Goal: Task Accomplishment & Management: Manage account settings

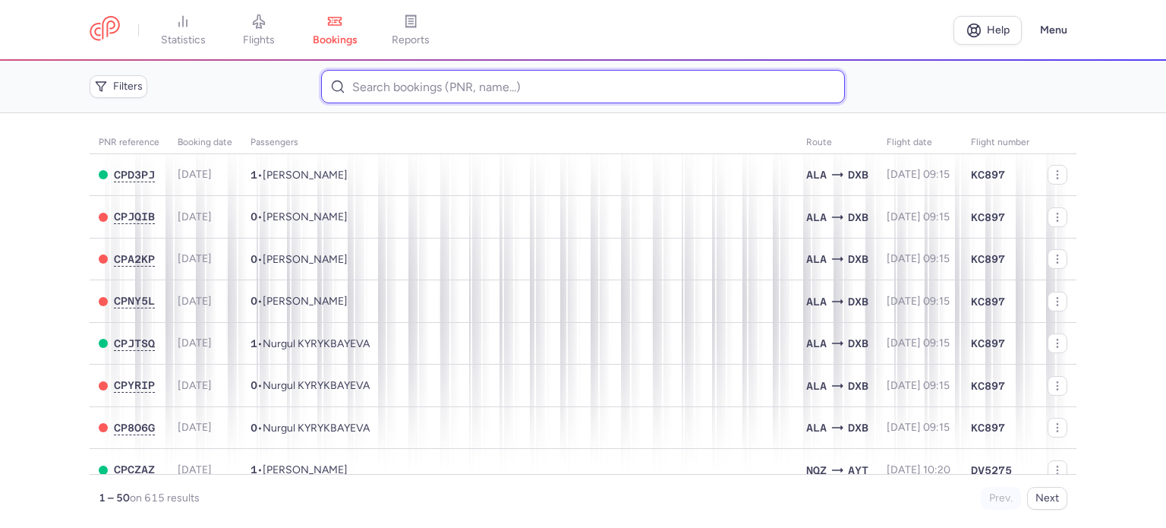
paste input "GRIGUTYTE EGLE"
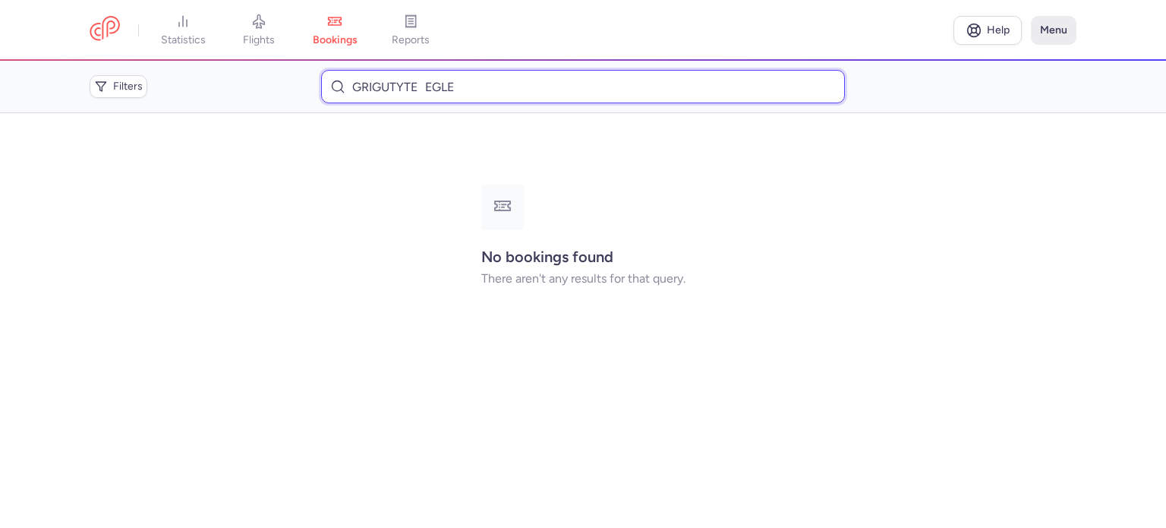
type input "GRIGUTYTE EGLE"
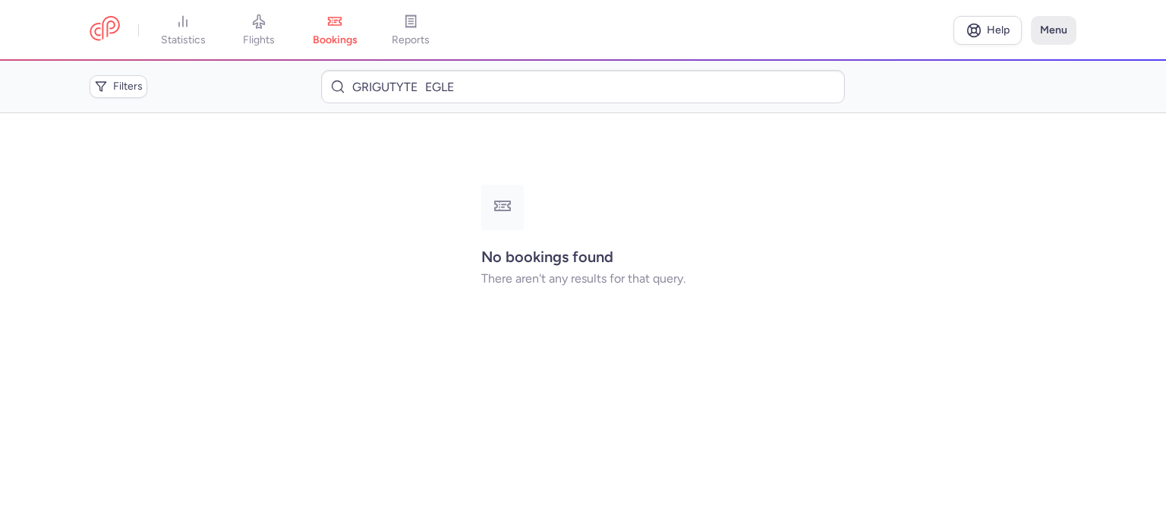
click at [1062, 30] on button "Menu" at bounding box center [1054, 30] width 46 height 29
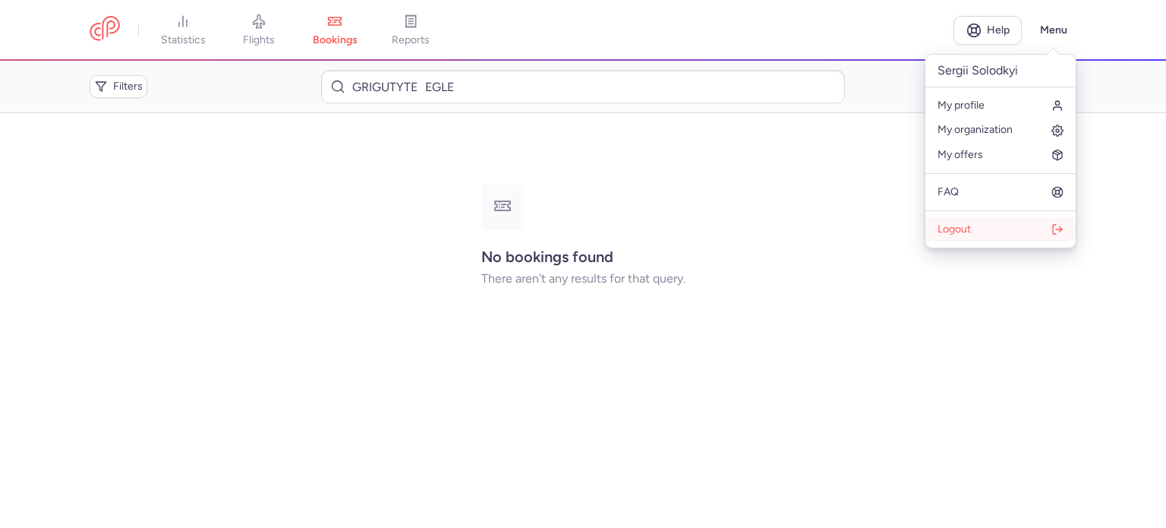
click at [1002, 235] on button "Logout" at bounding box center [1001, 229] width 150 height 24
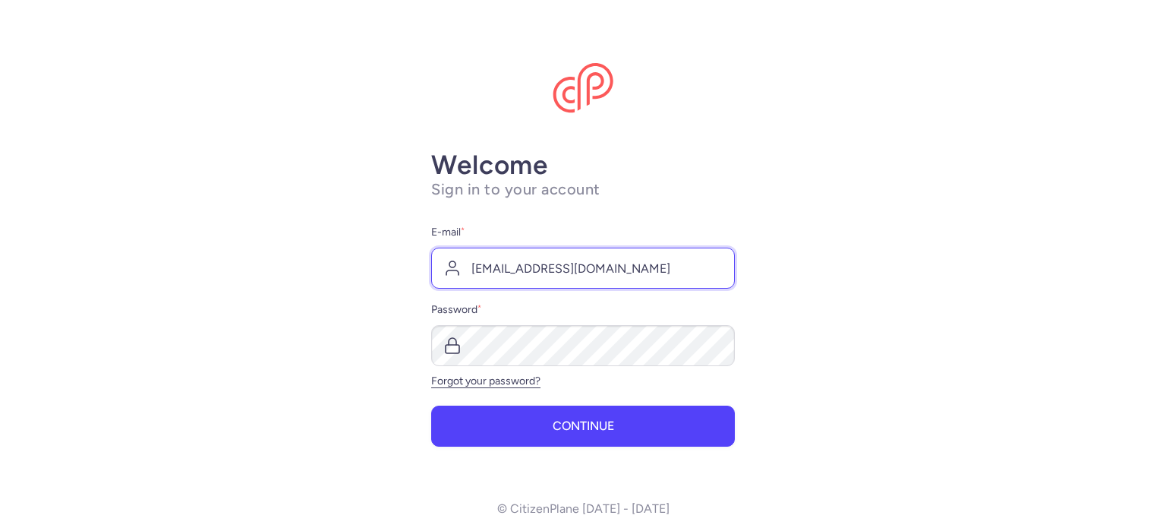
drag, startPoint x: 532, startPoint y: 258, endPoint x: 535, endPoint y: 273, distance: 14.9
click at [532, 258] on input "[EMAIL_ADDRESS][DOMAIN_NAME]" at bounding box center [583, 268] width 304 height 41
click at [567, 270] on input "[EMAIL_ADDRESS][DOMAIN_NAME]" at bounding box center [583, 268] width 304 height 41
type input "[EMAIL_ADDRESS][DOMAIN_NAME]"
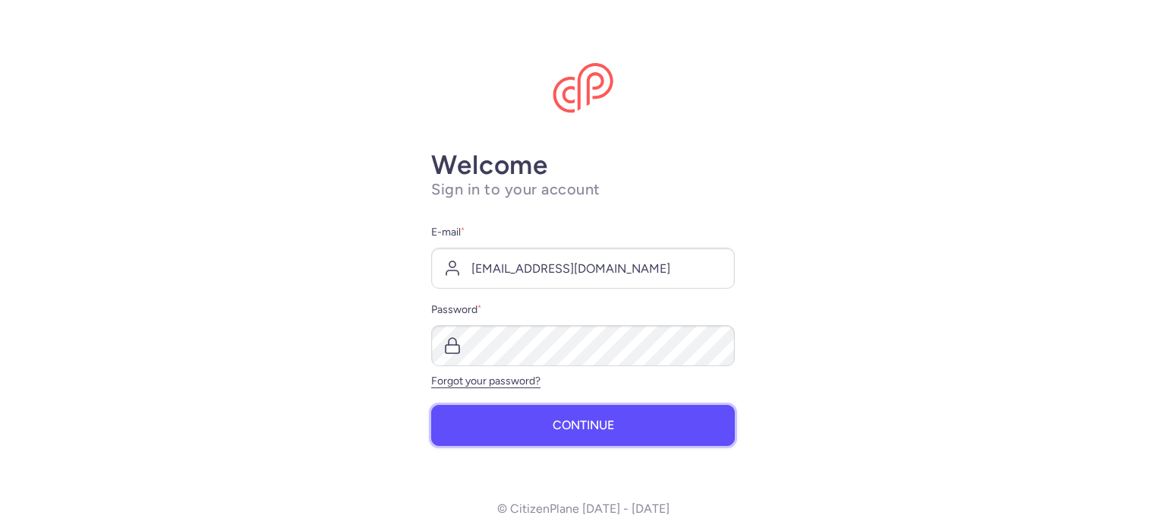
click at [585, 417] on button "Continue" at bounding box center [583, 425] width 304 height 41
